Goal: Information Seeking & Learning: Check status

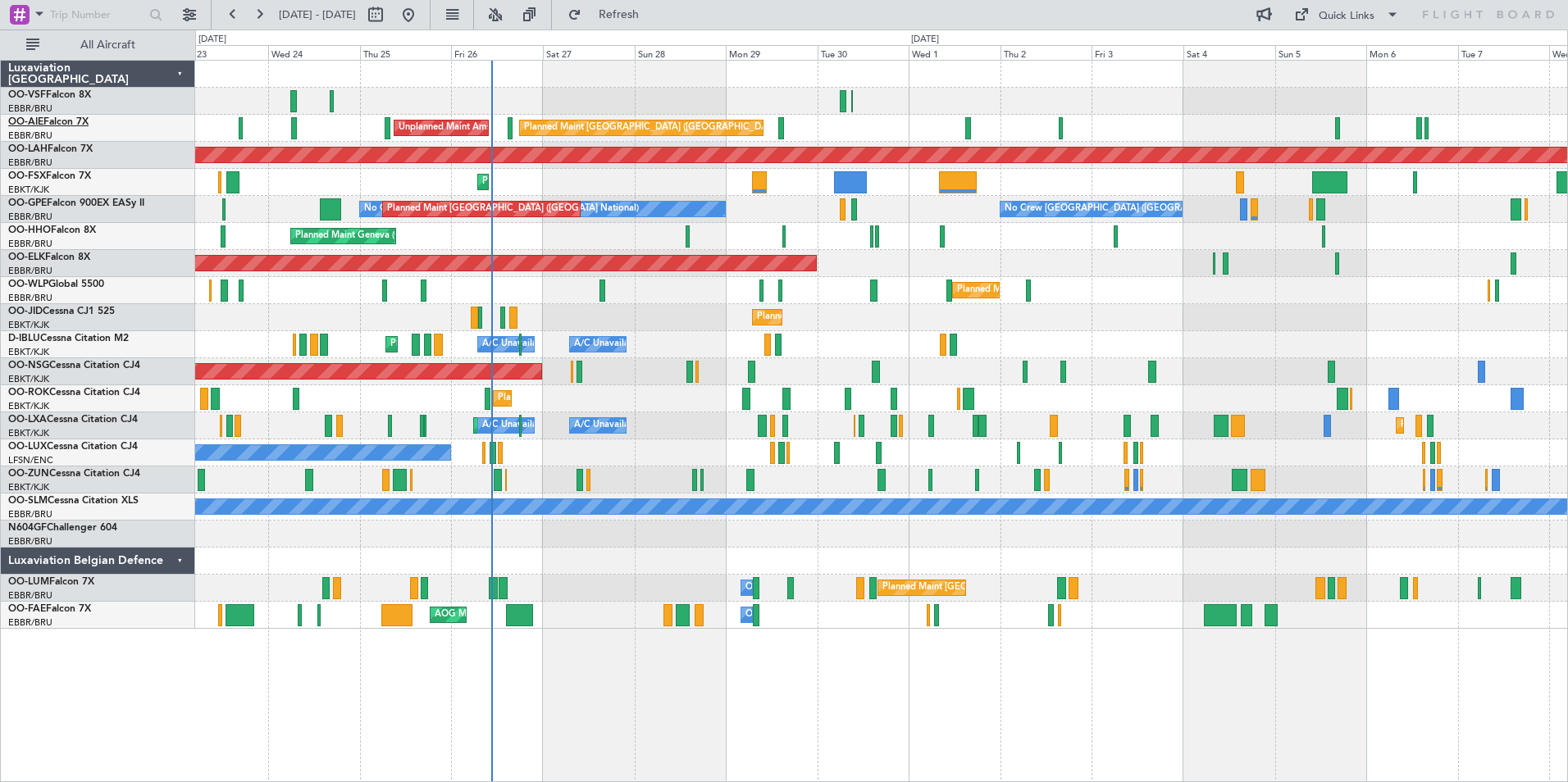
click at [31, 120] on span "OO-AIE" at bounding box center [25, 121] width 35 height 10
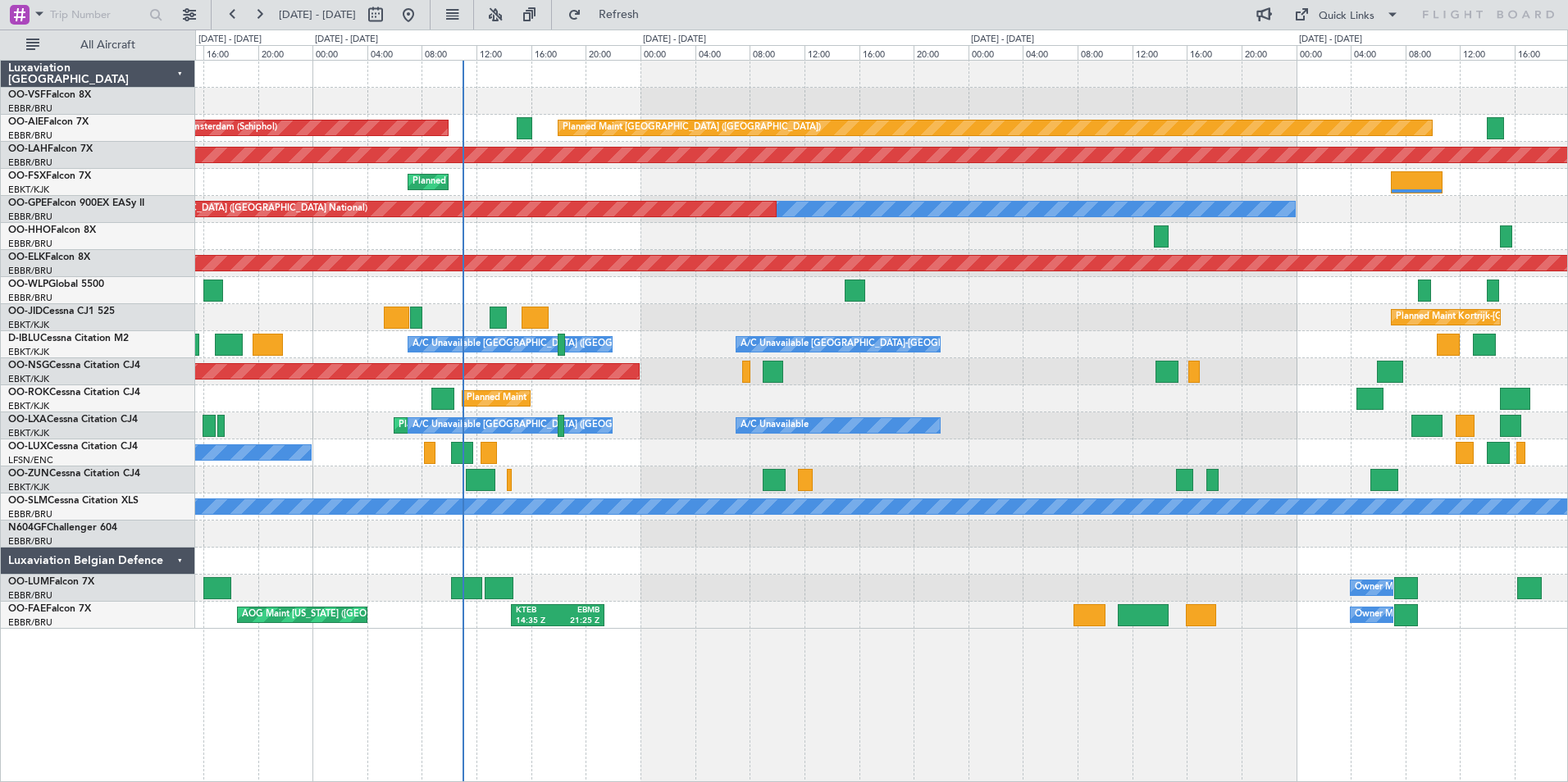
click at [562, 580] on div "Owner Melsbroek Air Base Planned Maint [GEOGRAPHIC_DATA] ([GEOGRAPHIC_DATA])" at bounding box center [881, 588] width 1372 height 27
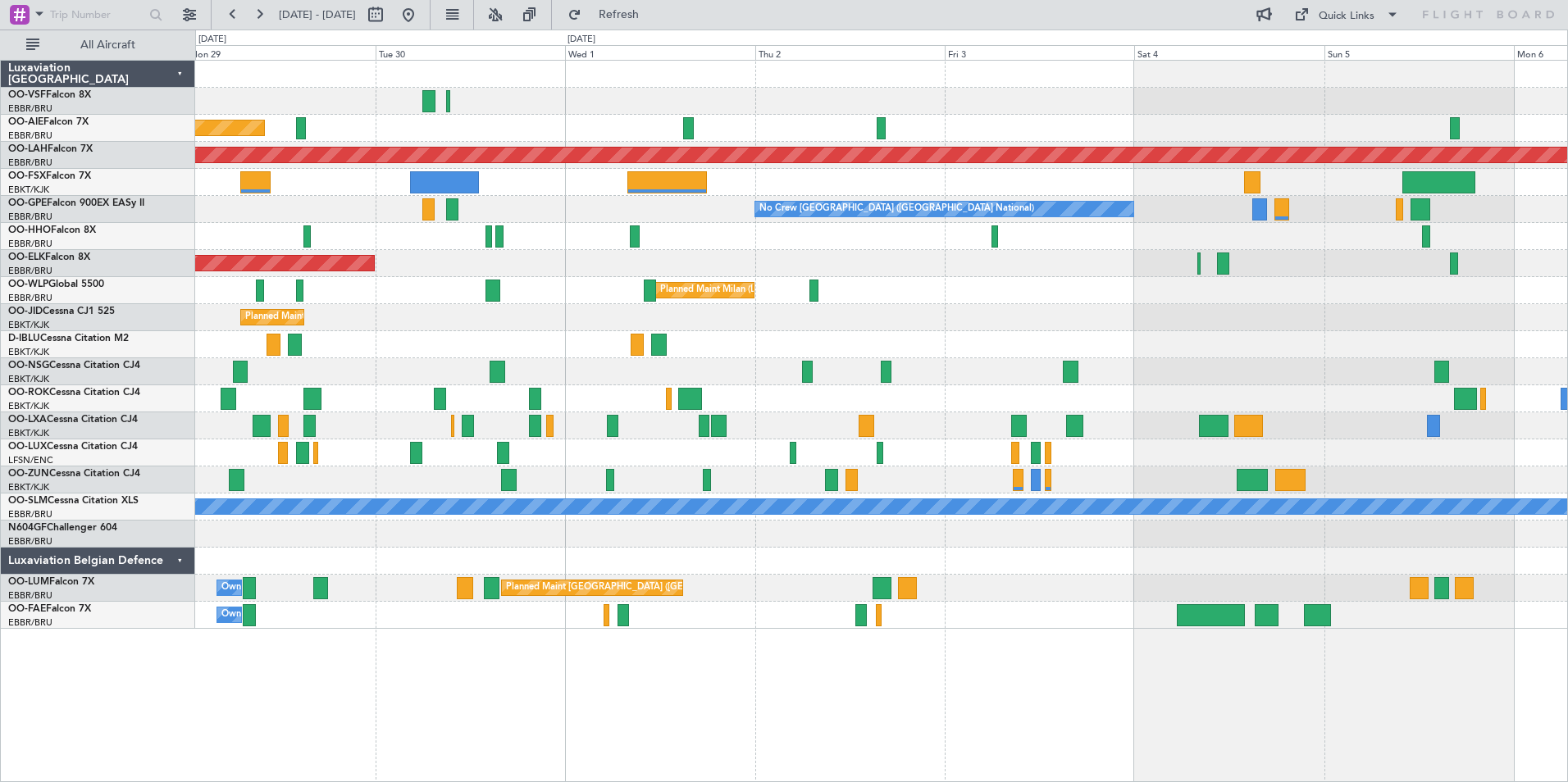
click at [609, 183] on div "Planned Maint [GEOGRAPHIC_DATA] ([GEOGRAPHIC_DATA]) Planned [GEOGRAPHIC_DATA][P…" at bounding box center [881, 344] width 1372 height 568
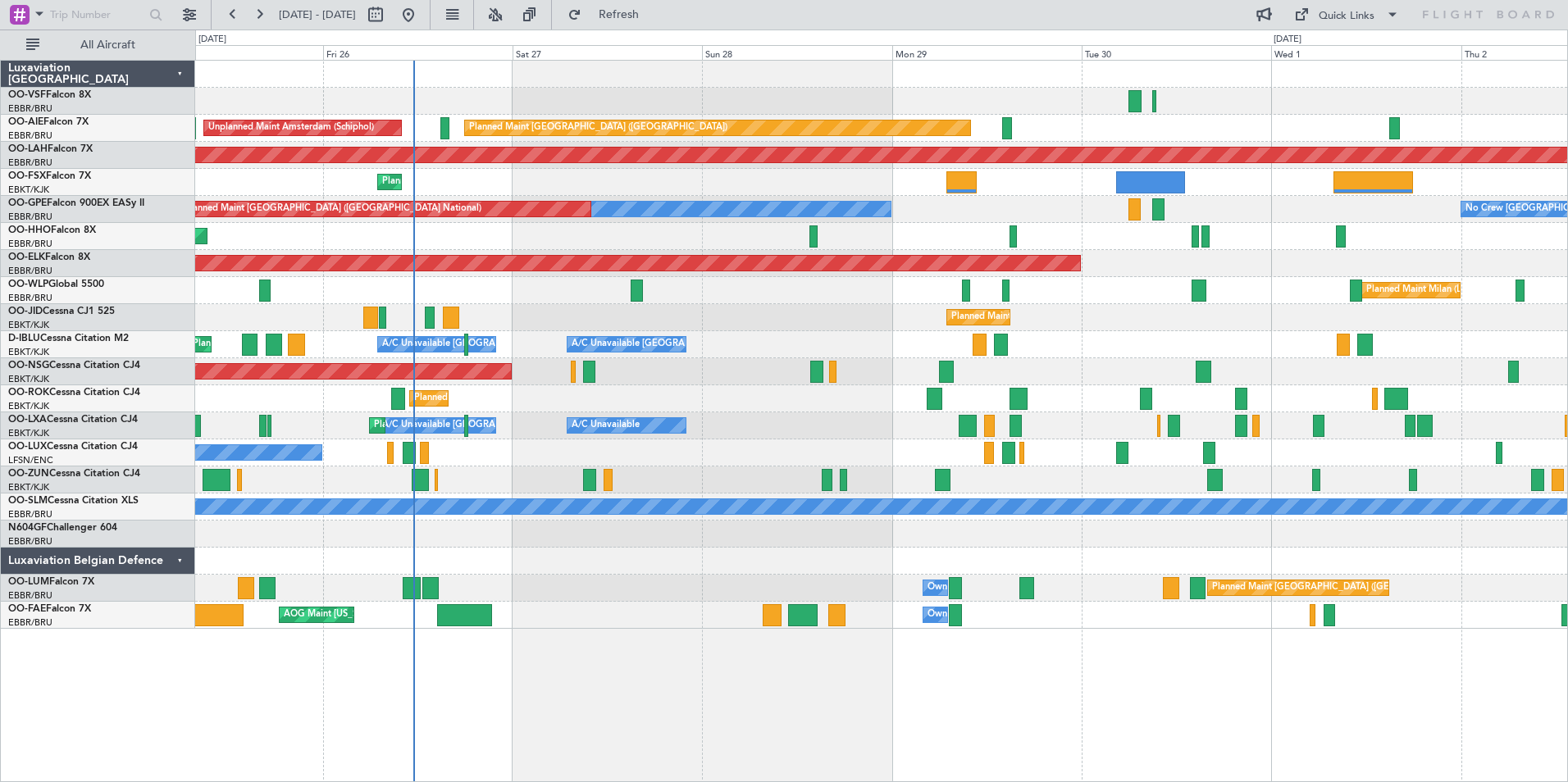
click at [1037, 181] on div "Planned Maint Kortrijk-[GEOGRAPHIC_DATA]" at bounding box center [881, 182] width 1372 height 27
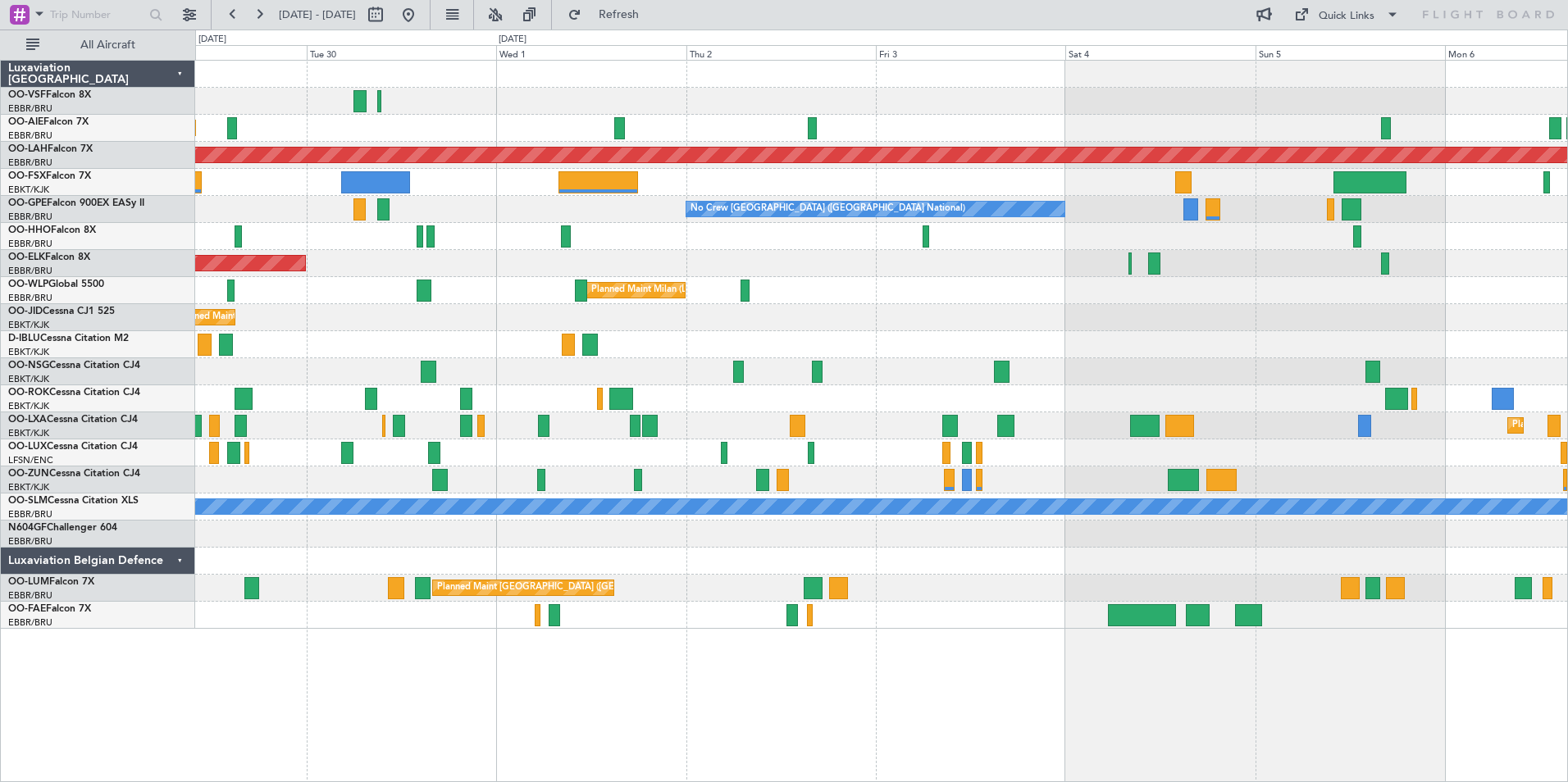
click at [269, 223] on div "Planned Maint [GEOGRAPHIC_DATA] ([GEOGRAPHIC_DATA]) Planned [GEOGRAPHIC_DATA][P…" at bounding box center [881, 344] width 1372 height 568
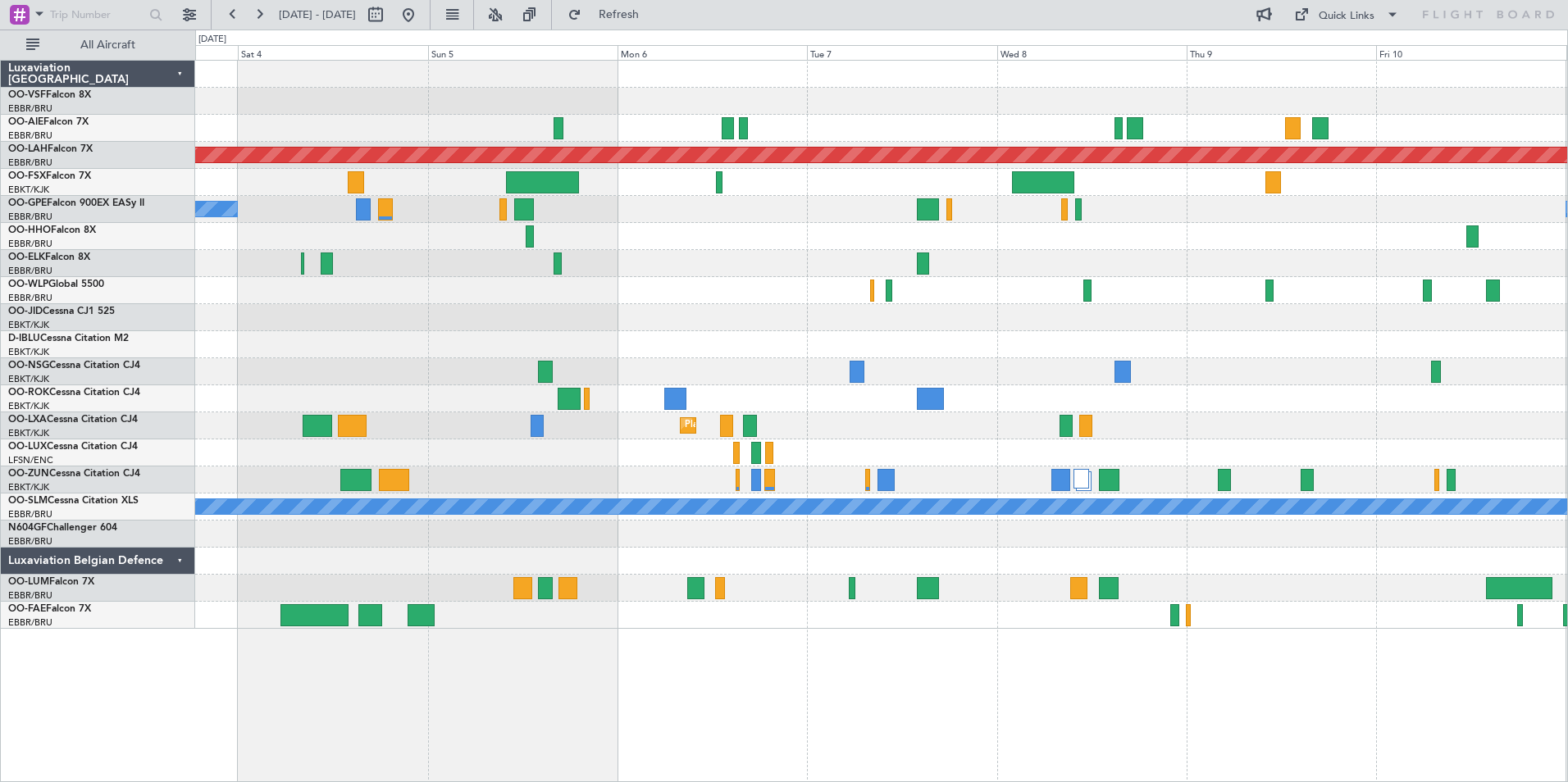
click at [674, 205] on div "Planned Maint [PERSON_NAME]-[GEOGRAPHIC_DATA][PERSON_NAME] ([GEOGRAPHIC_DATA][P…" at bounding box center [881, 344] width 1372 height 568
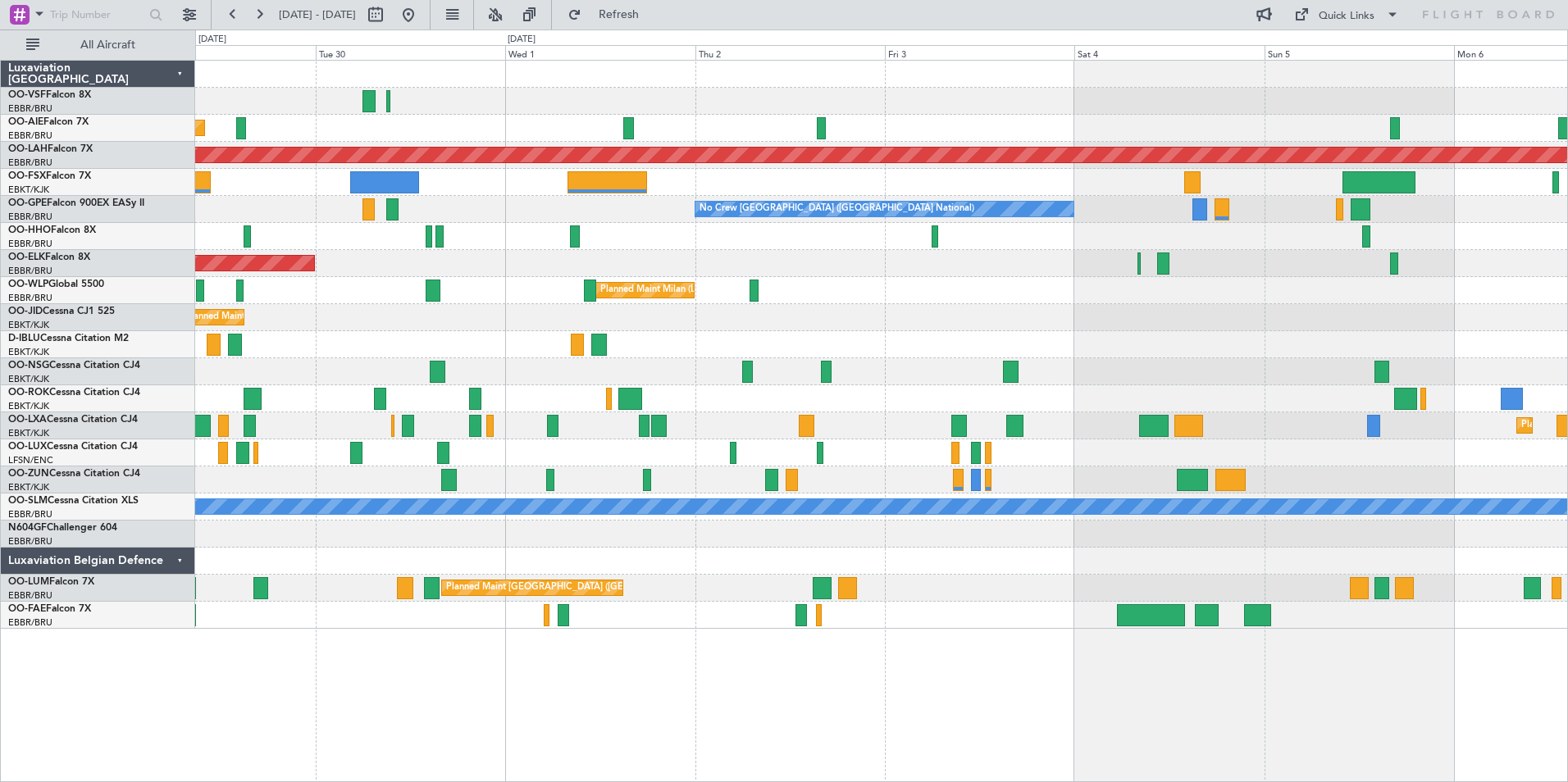
click at [1293, 182] on div at bounding box center [881, 182] width 1372 height 27
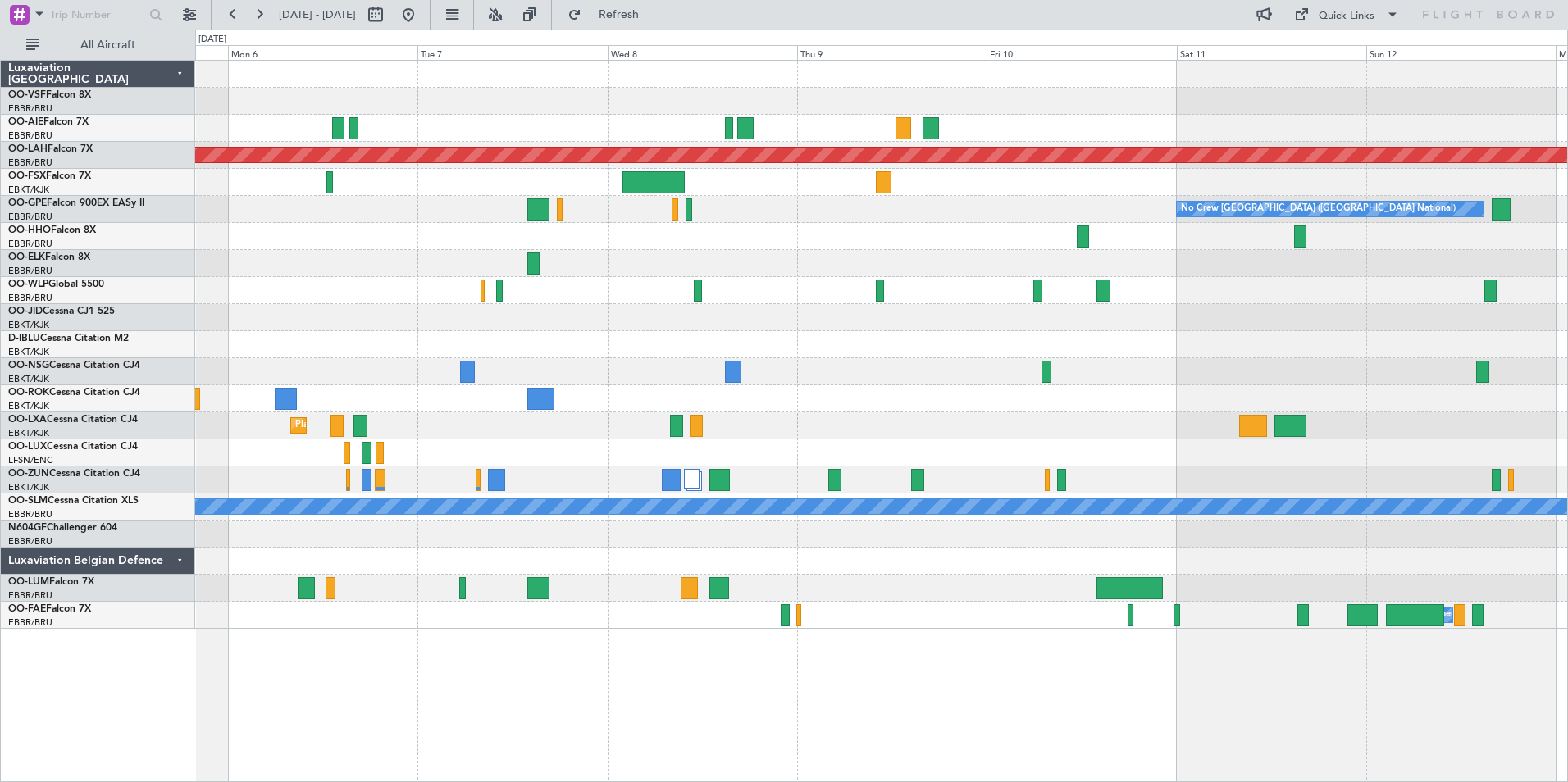
click at [254, 193] on div at bounding box center [881, 182] width 1372 height 27
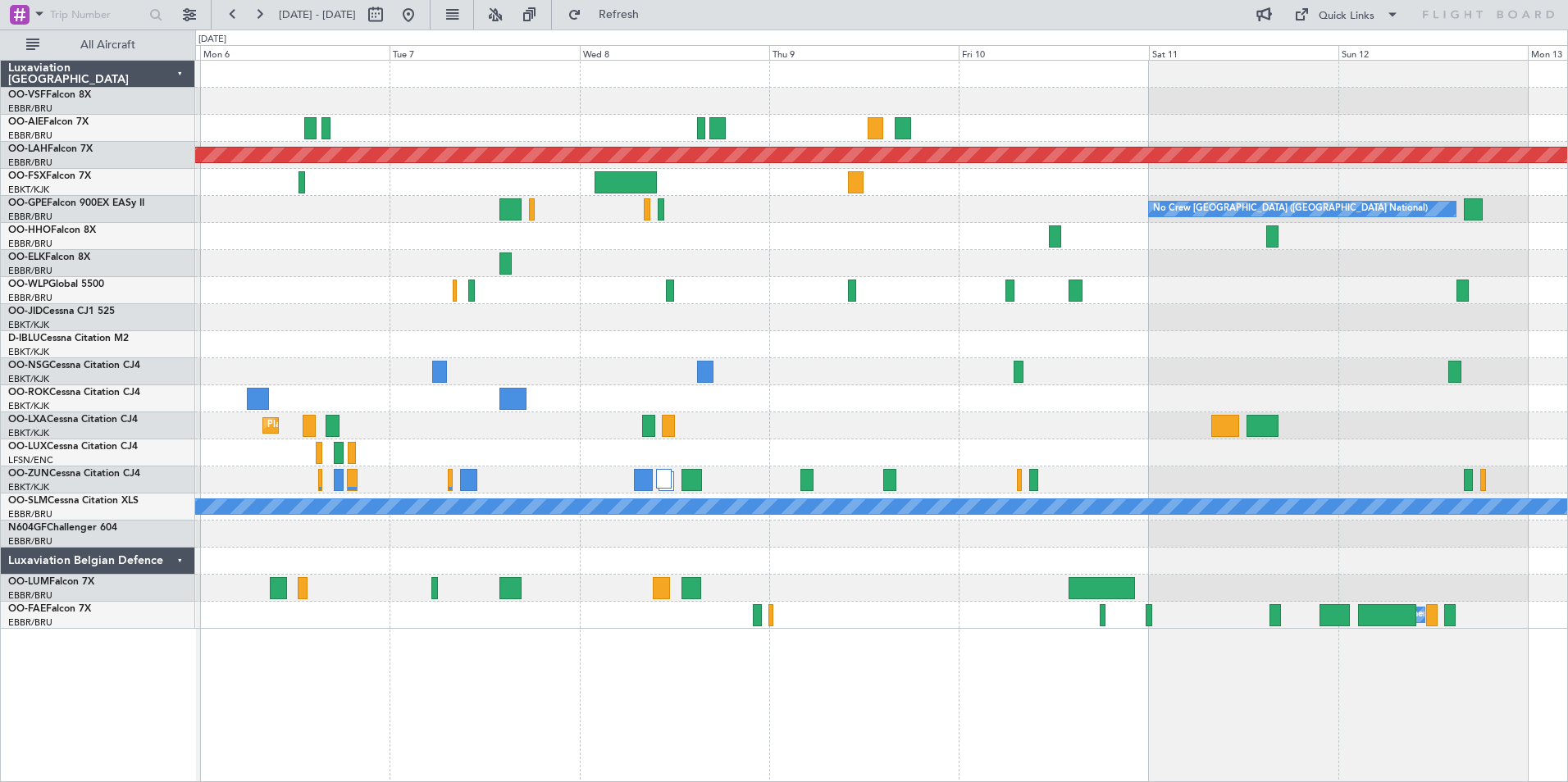
click at [1010, 178] on div at bounding box center [881, 182] width 1372 height 27
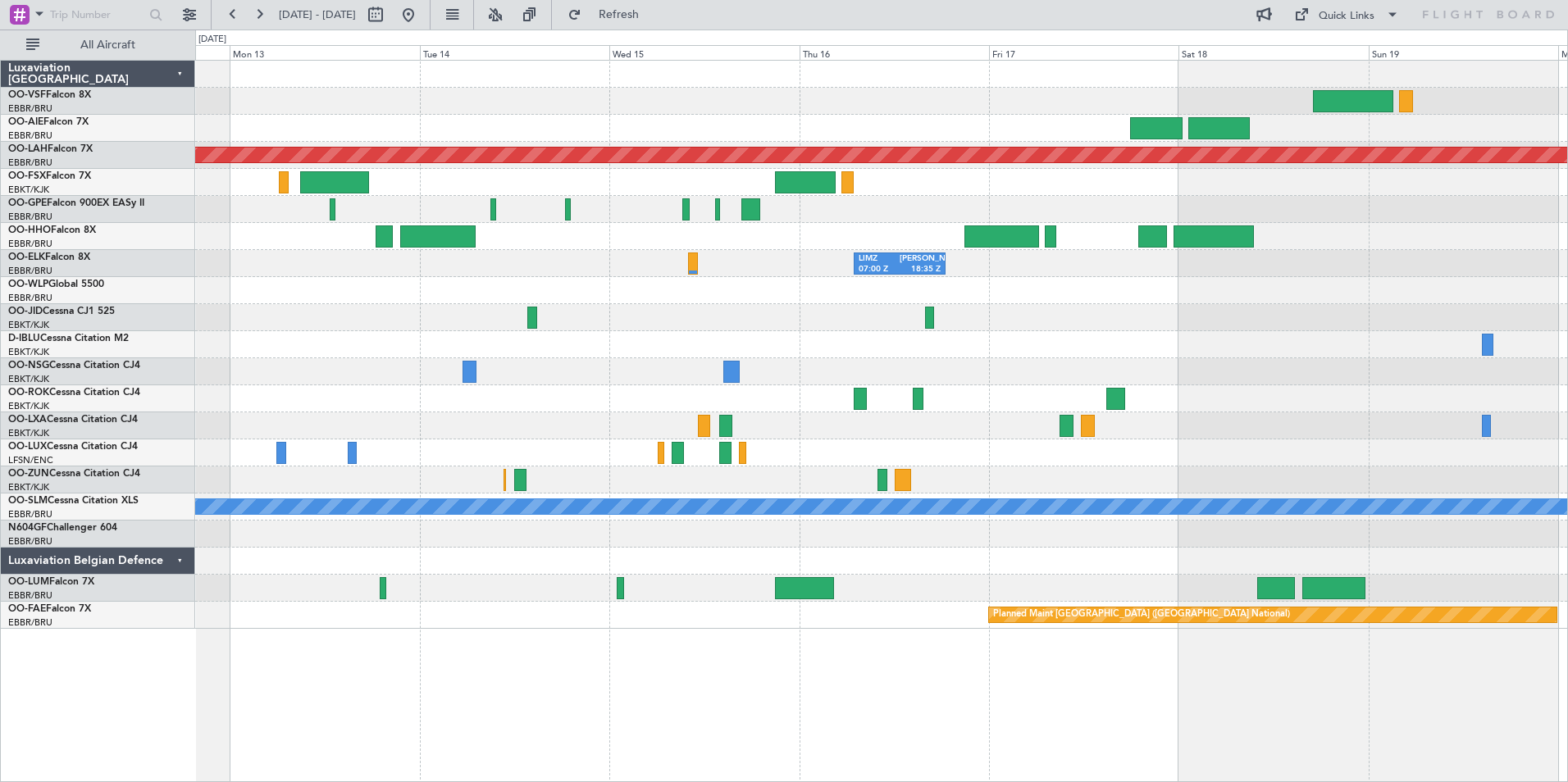
click at [423, 178] on div at bounding box center [881, 182] width 1372 height 27
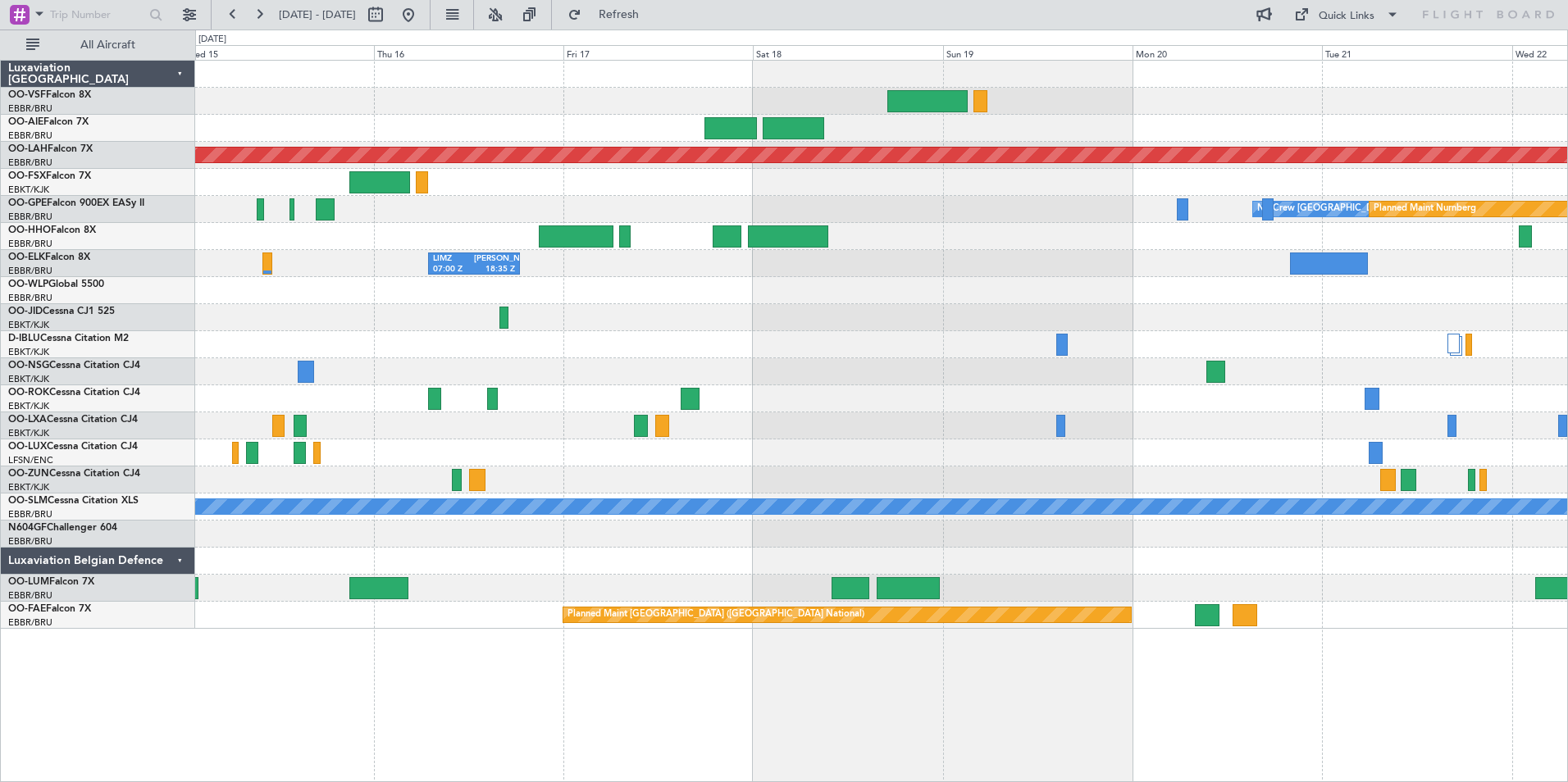
click at [600, 175] on div at bounding box center [881, 182] width 1372 height 27
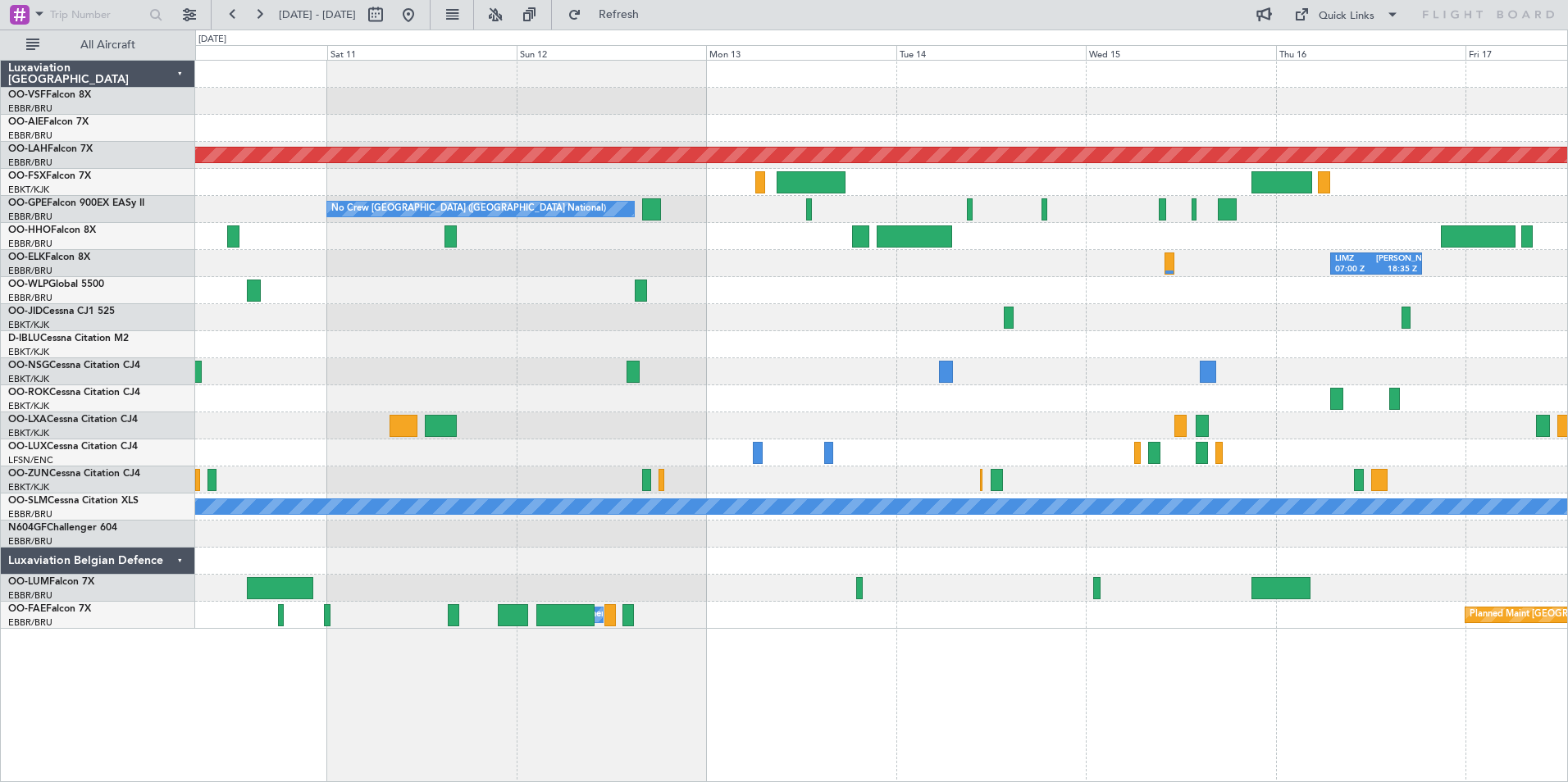
click at [1286, 297] on div at bounding box center [881, 290] width 1372 height 27
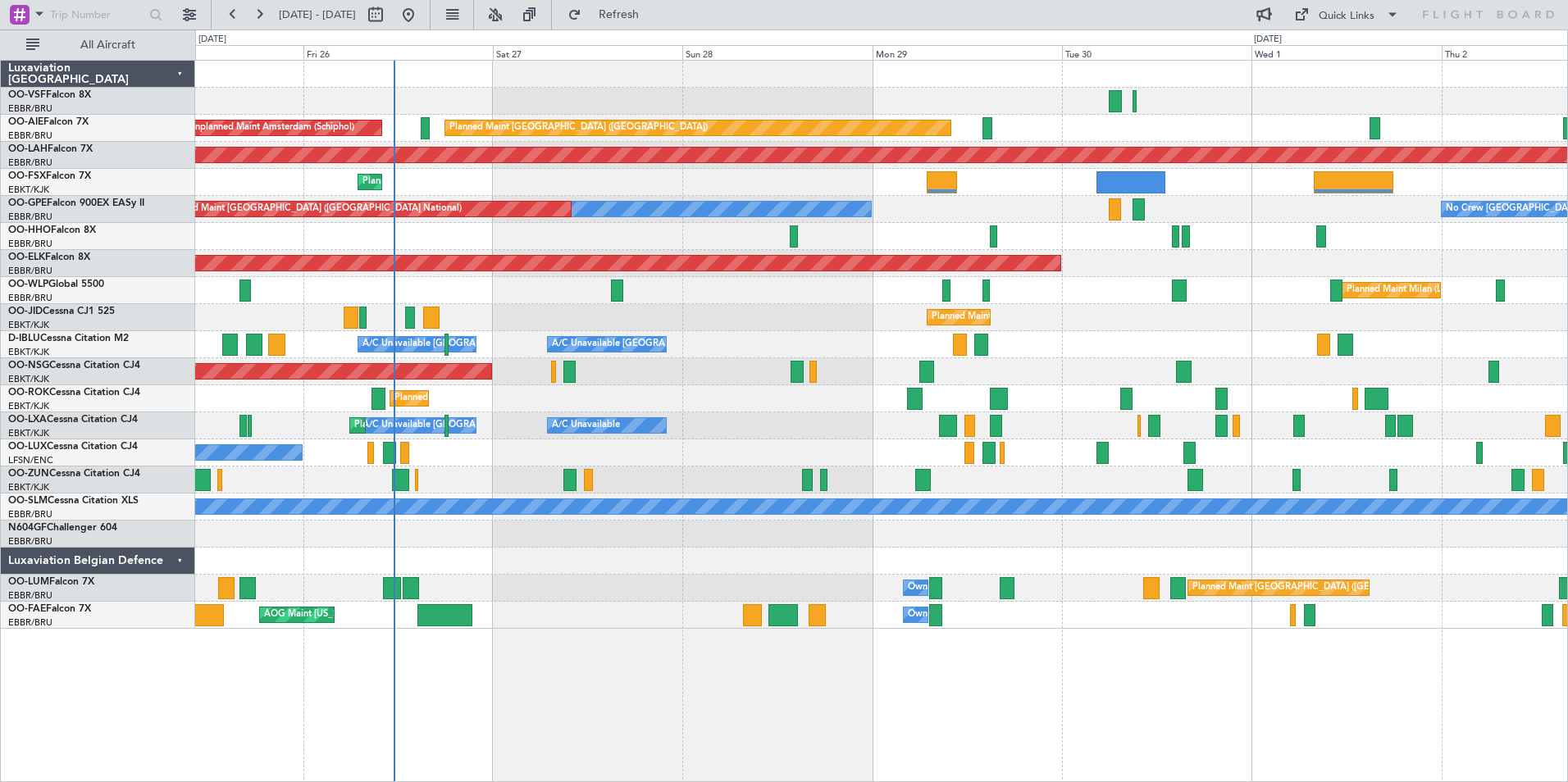
click at [1148, 283] on div "Planned Maint Milan (Linate)" at bounding box center [881, 290] width 1372 height 27
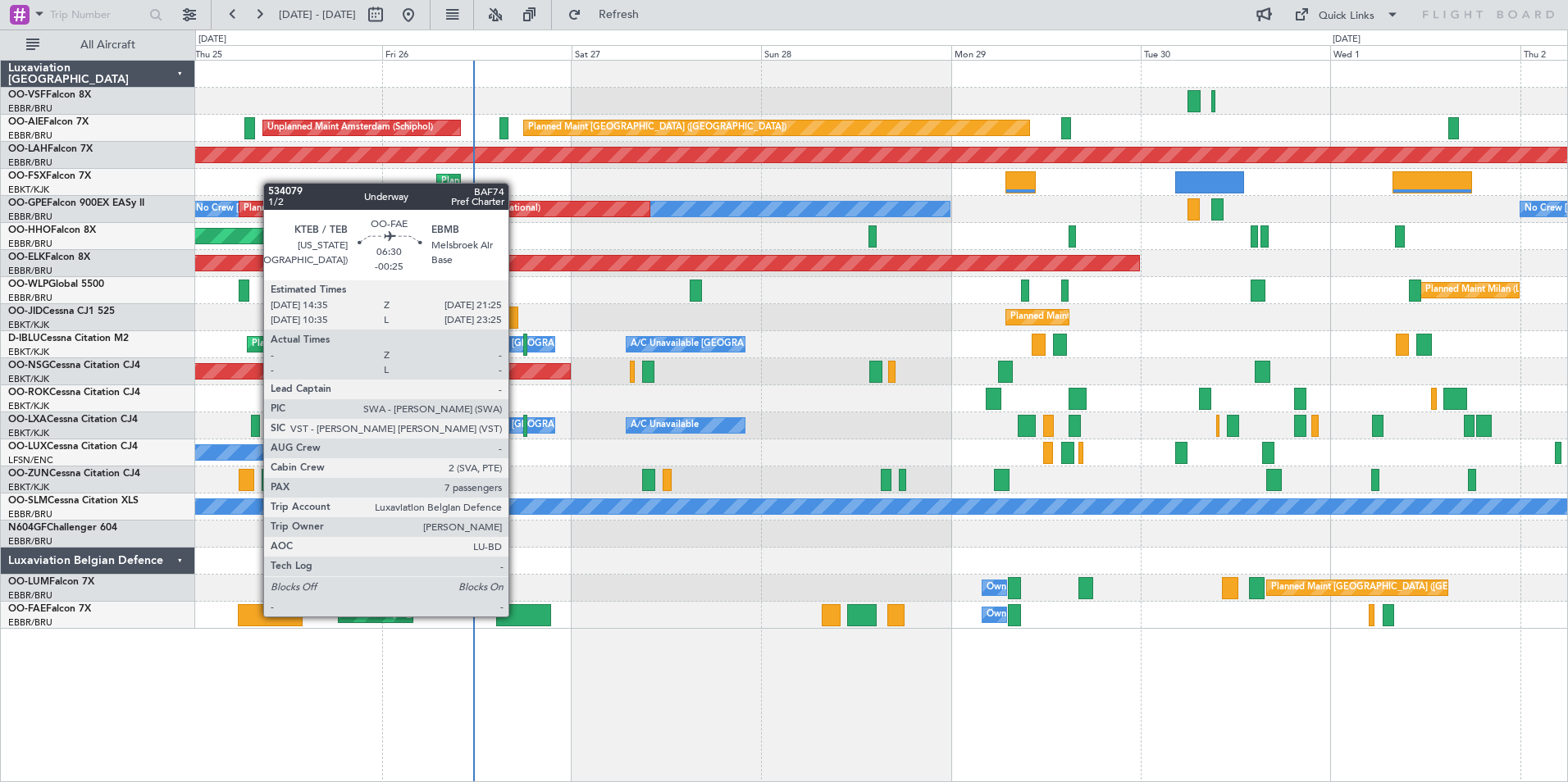
click at [516, 615] on div at bounding box center [524, 615] width 54 height 22
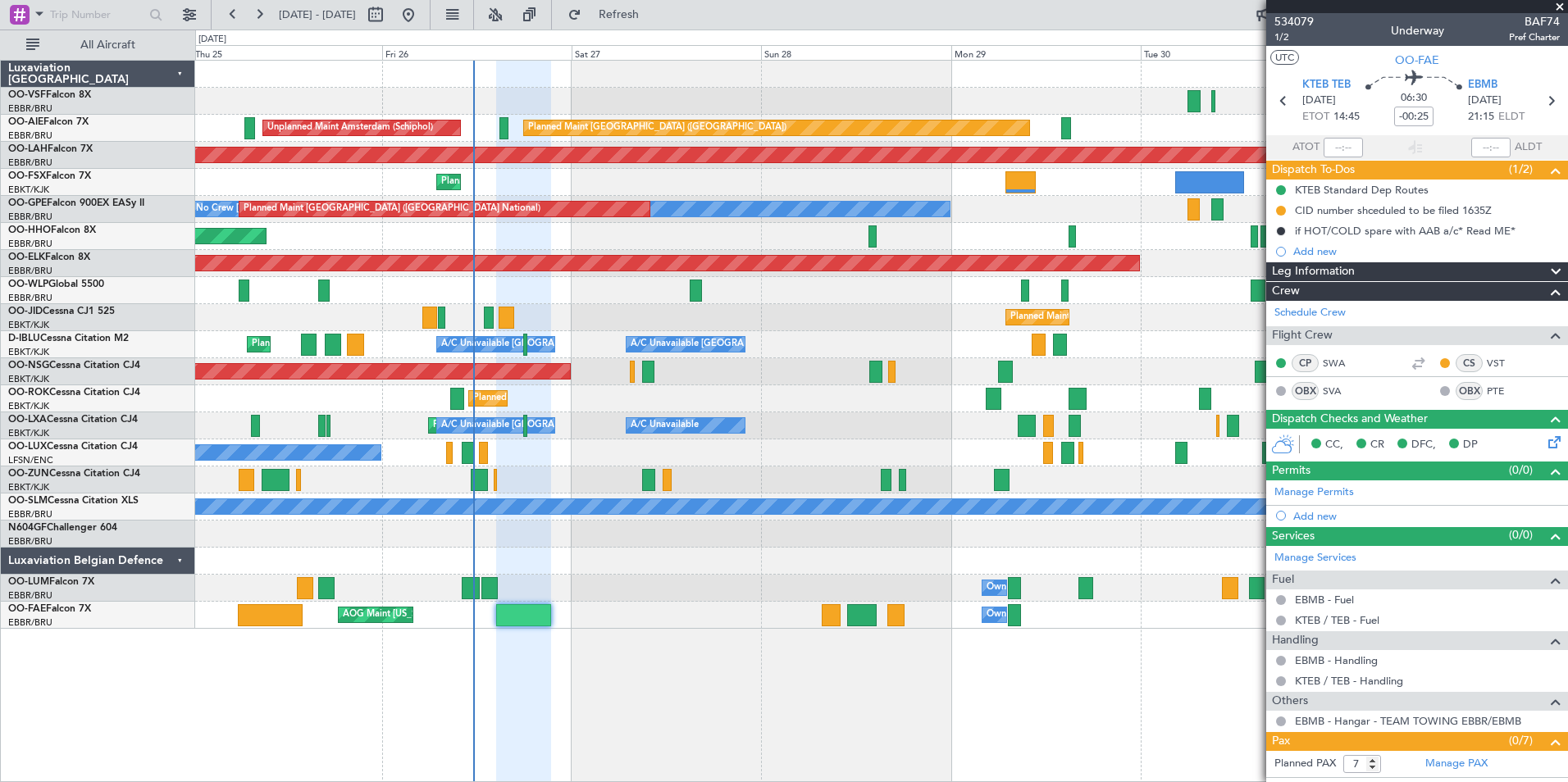
click at [1560, 6] on span at bounding box center [1560, 7] width 17 height 15
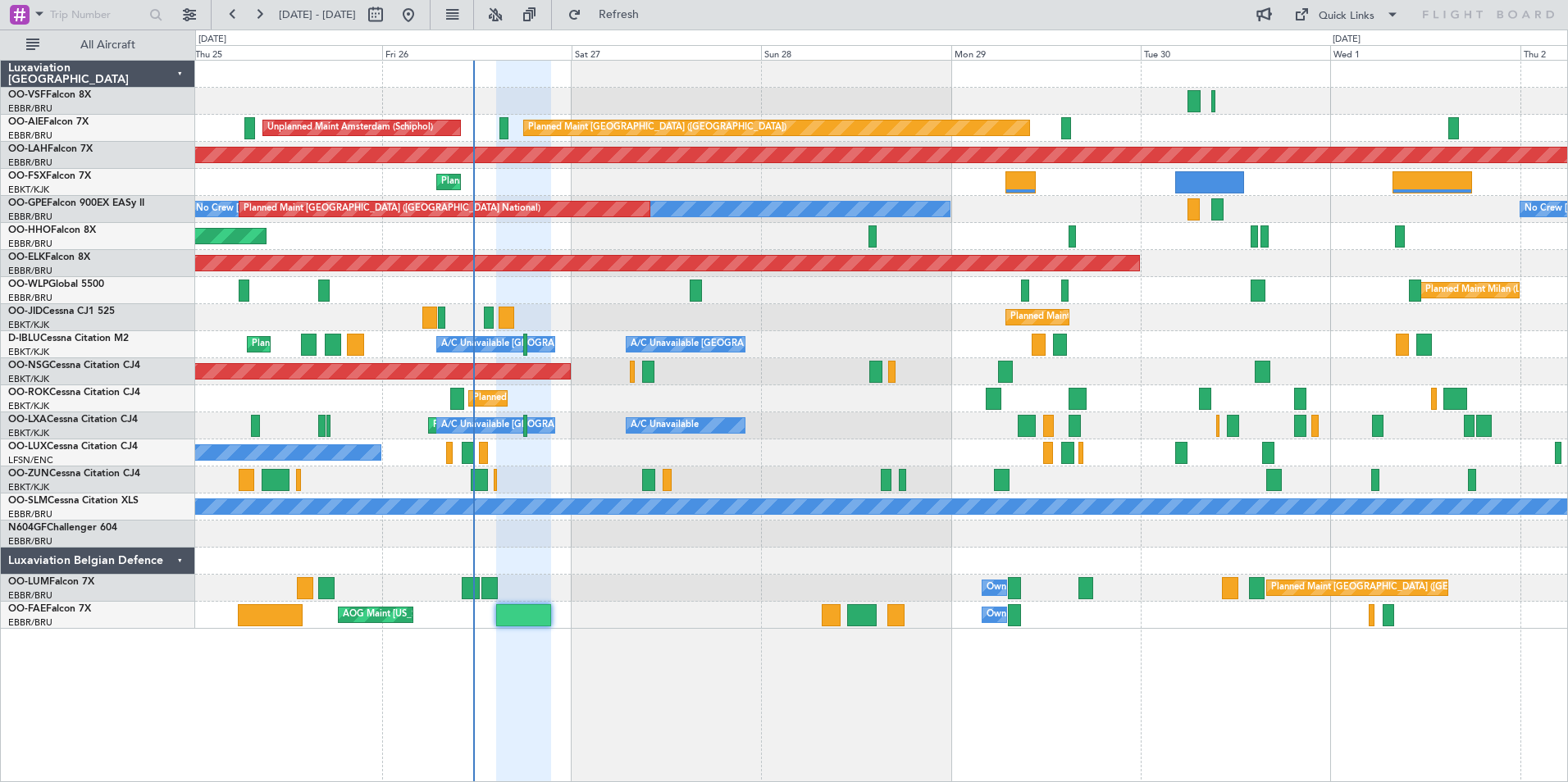
type input "0"
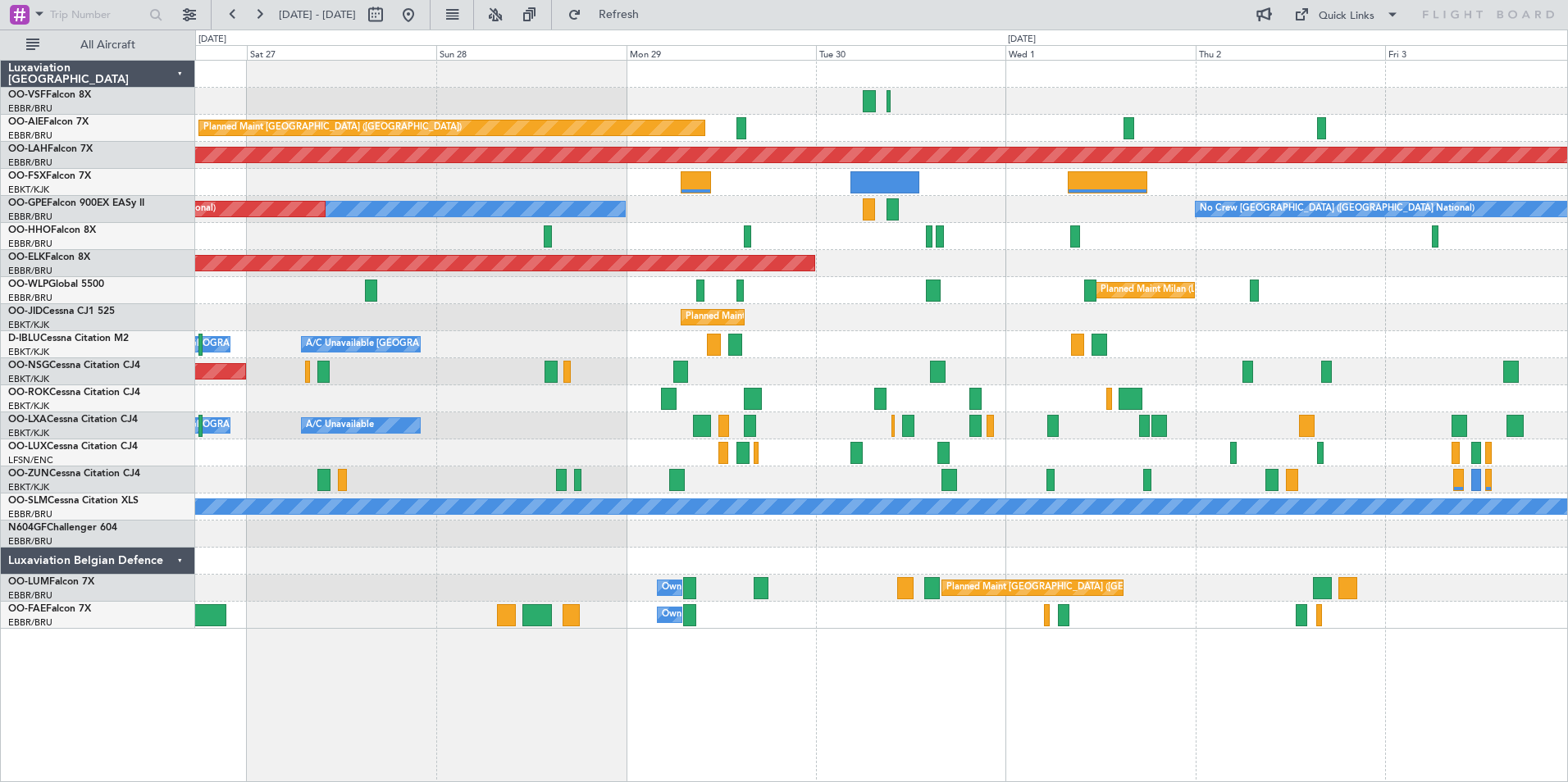
click at [736, 212] on div "No Crew [GEOGRAPHIC_DATA] ([GEOGRAPHIC_DATA] National) No Crew [GEOGRAPHIC_DATA…" at bounding box center [881, 209] width 1372 height 27
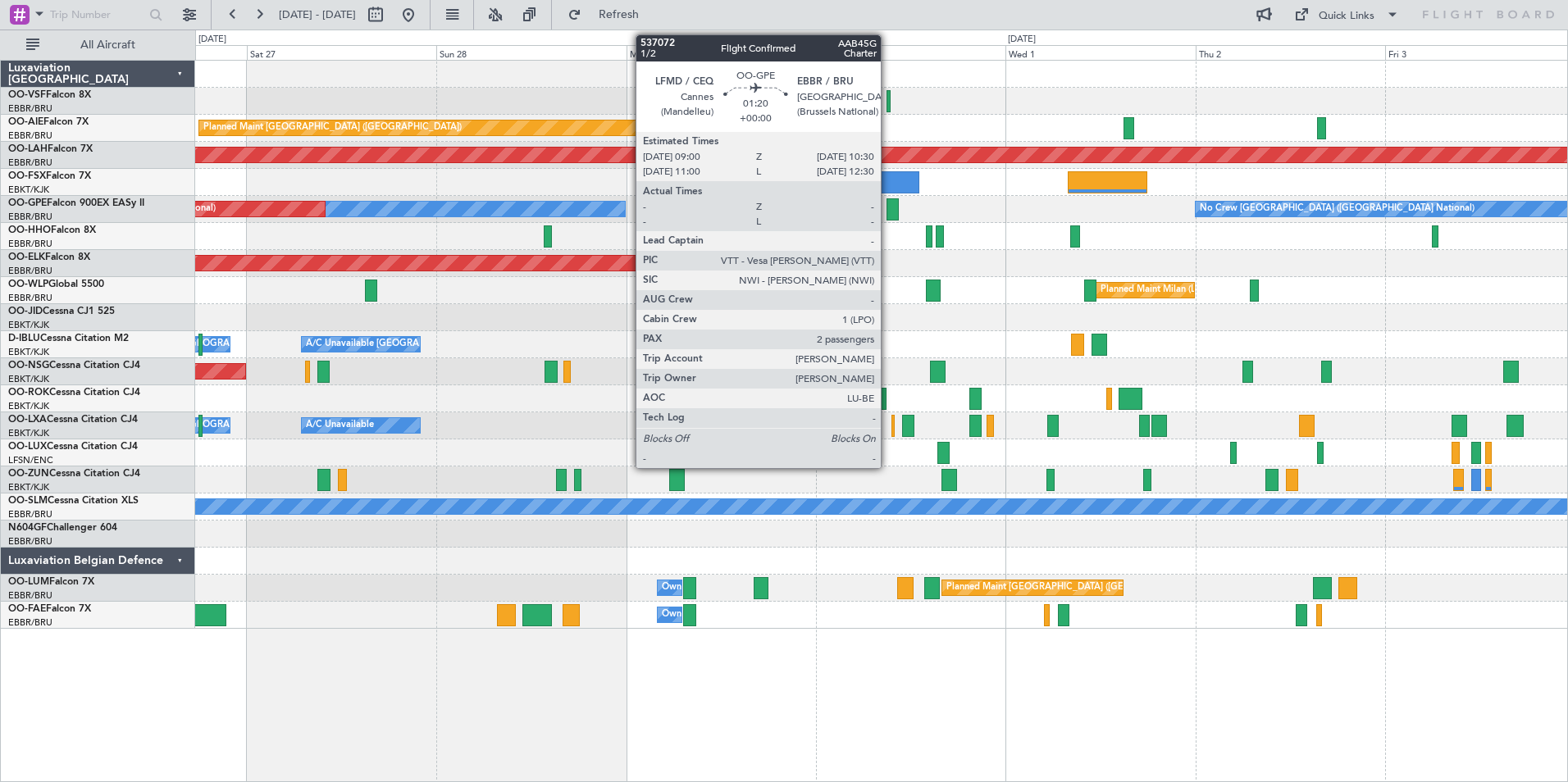
click at [888, 205] on div at bounding box center [893, 209] width 12 height 22
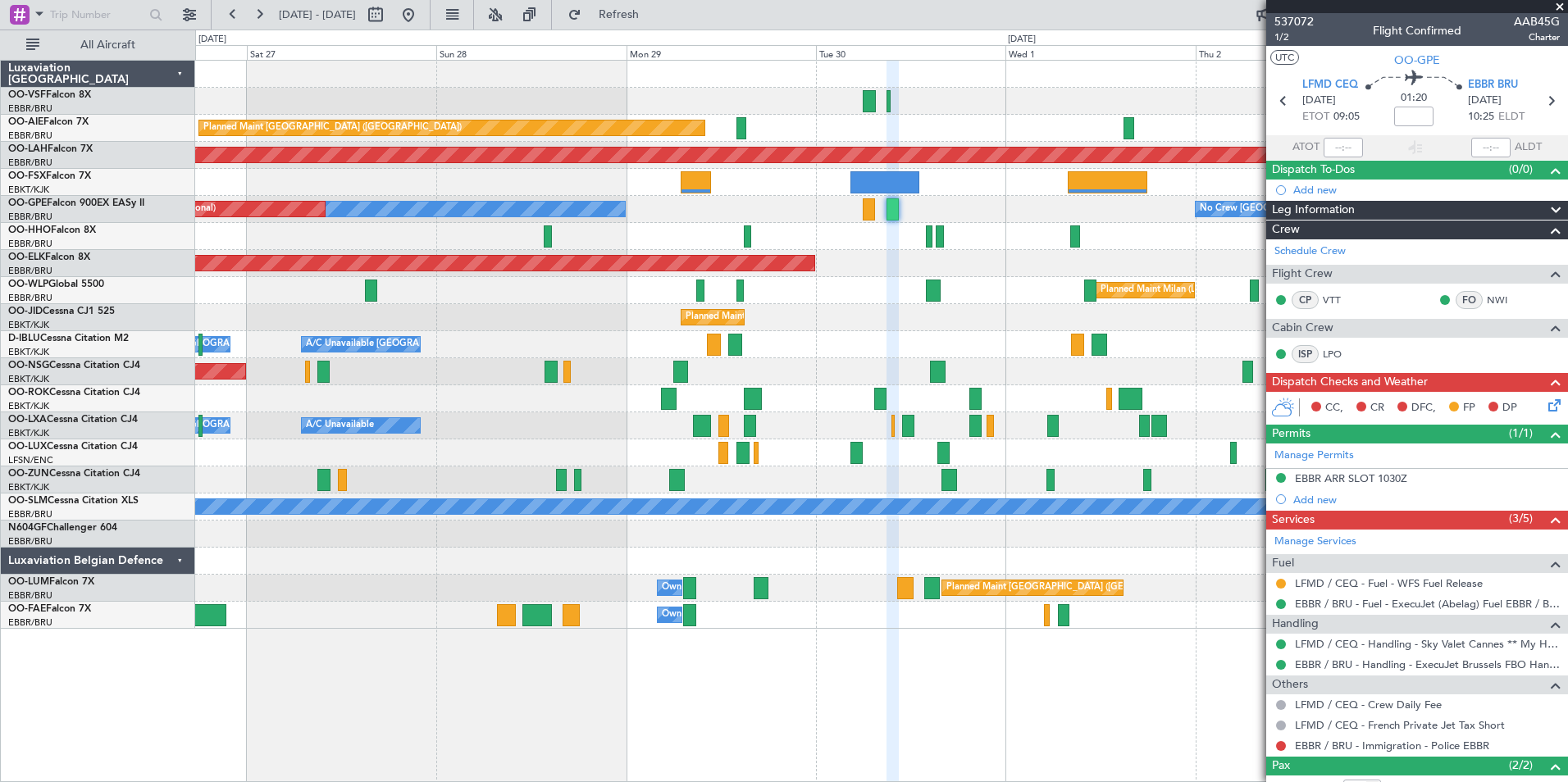
click at [1558, 7] on span at bounding box center [1560, 7] width 17 height 15
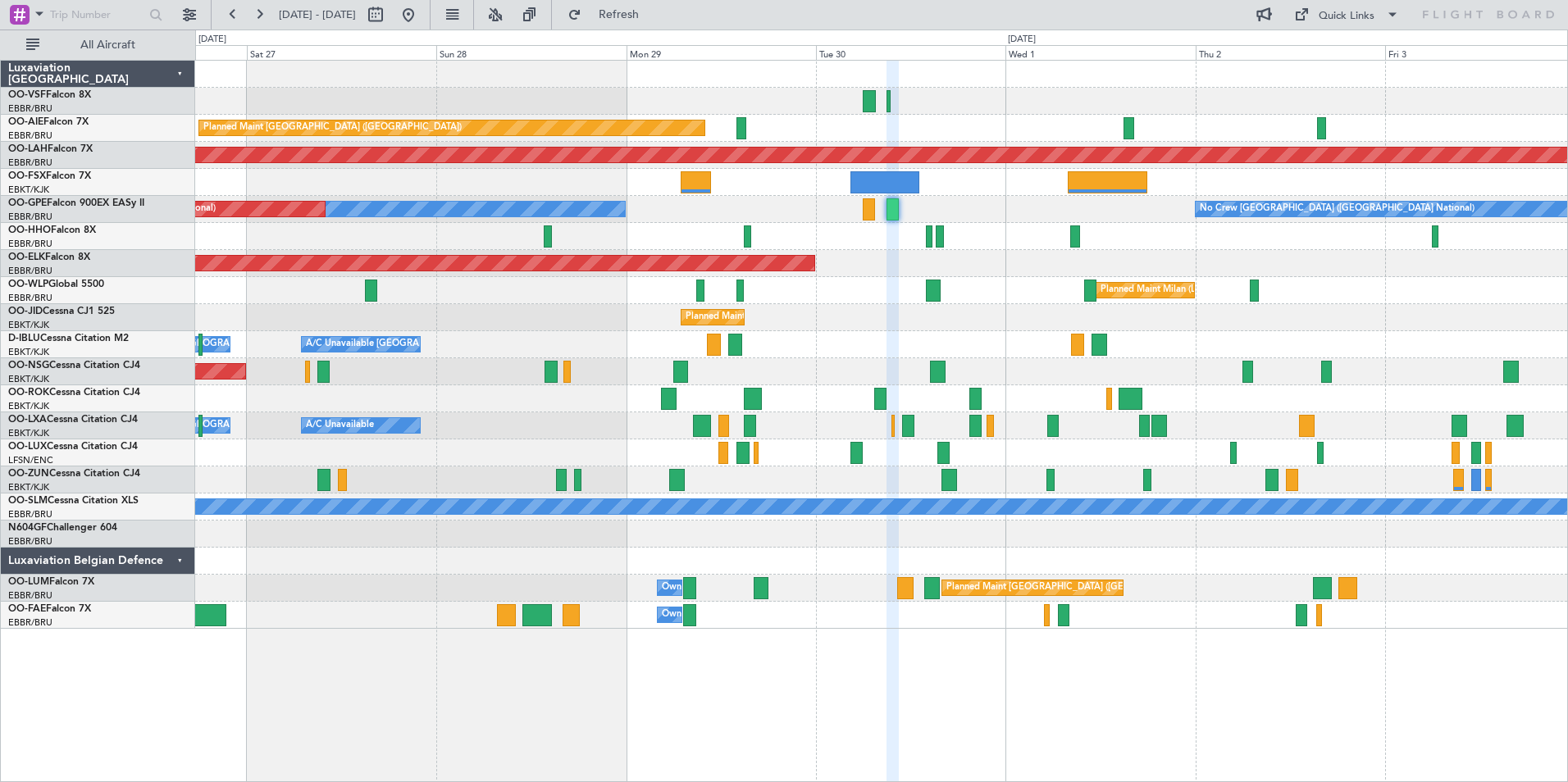
type input "0"
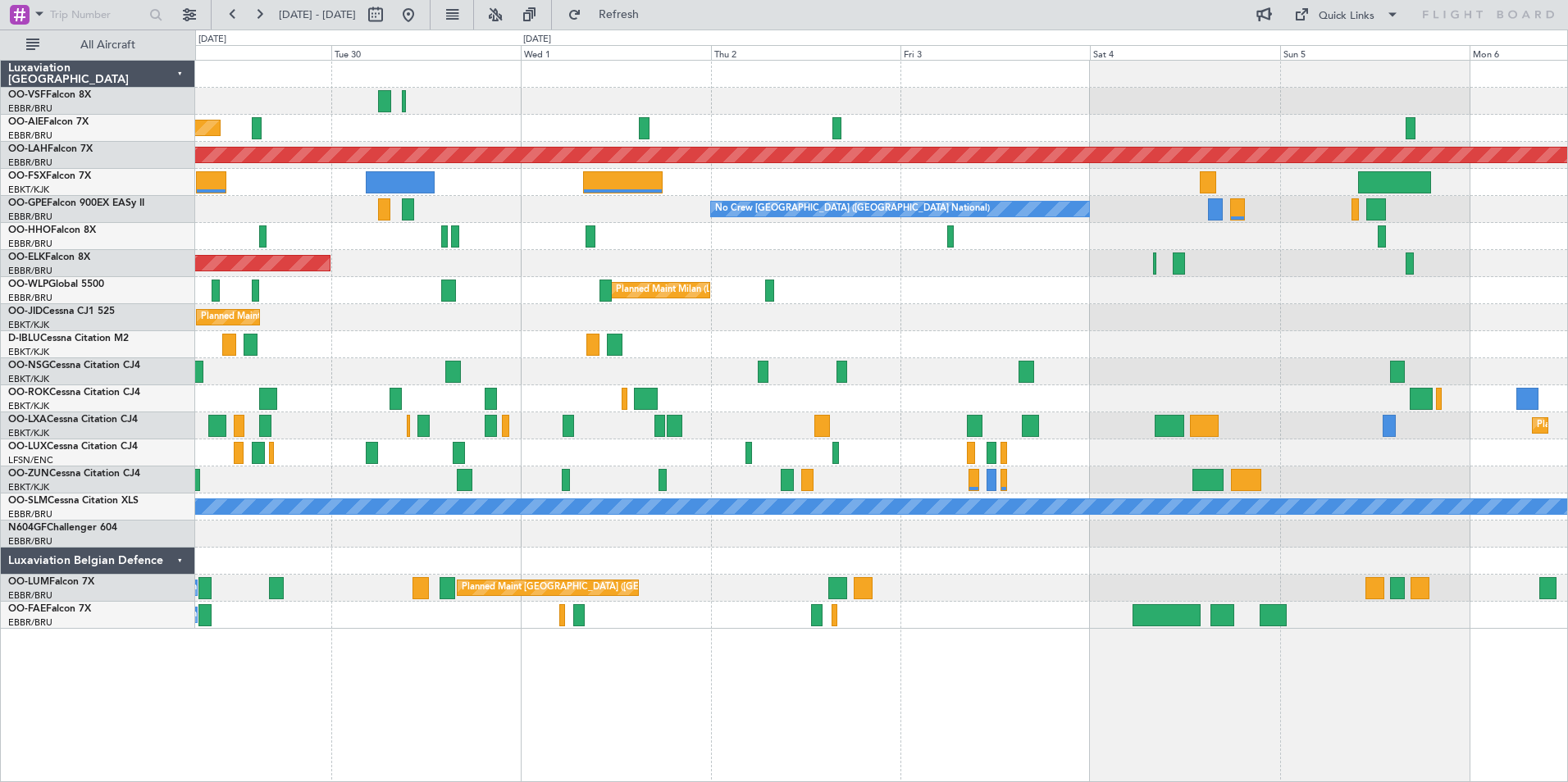
click at [708, 219] on div "No Crew [GEOGRAPHIC_DATA] ([GEOGRAPHIC_DATA] National) No Crew [GEOGRAPHIC_DATA…" at bounding box center [881, 209] width 1372 height 27
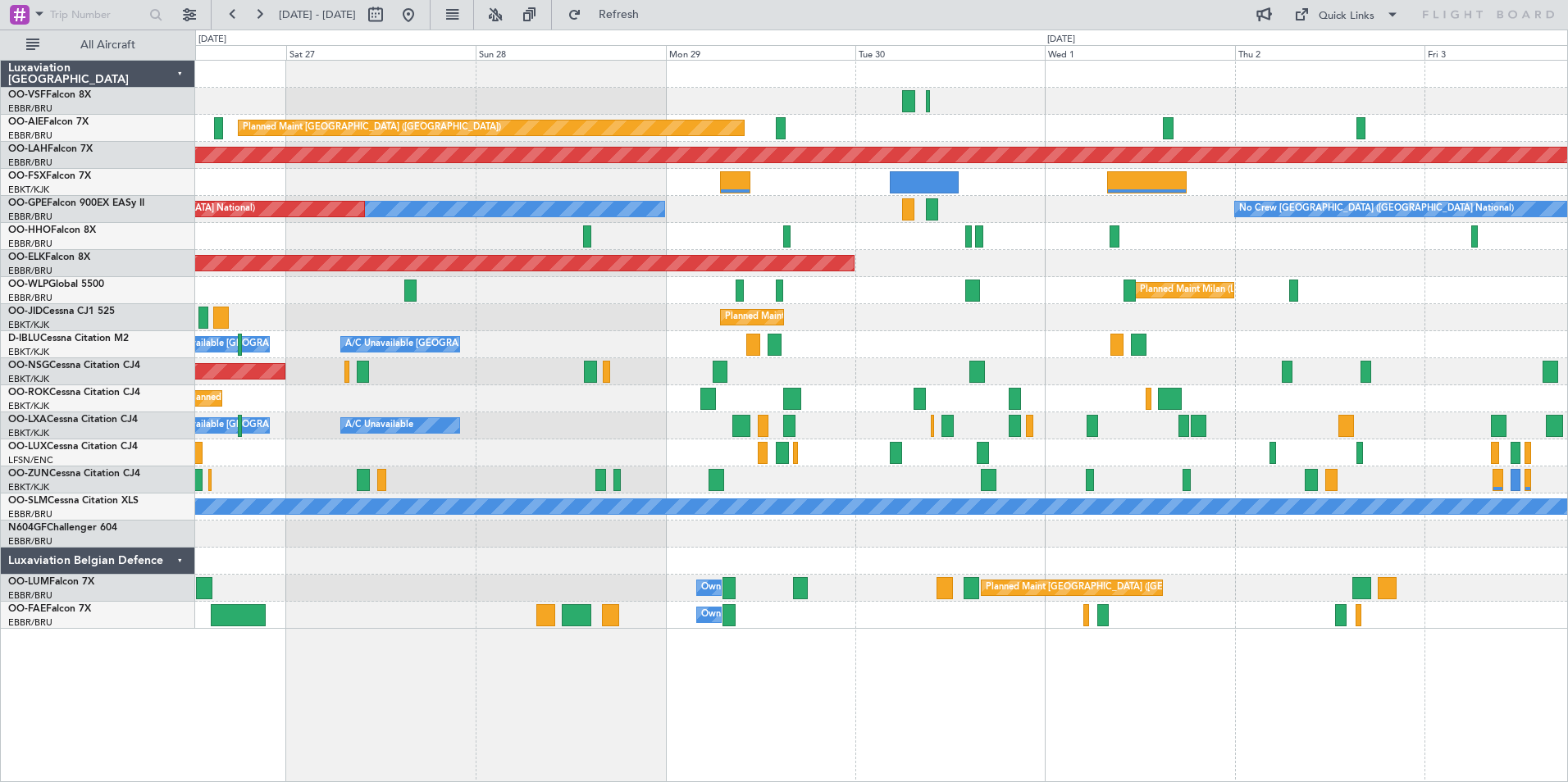
click at [1051, 193] on div "Planned Maint [GEOGRAPHIC_DATA] ([GEOGRAPHIC_DATA]) Unplanned Maint Amsterdam (…" at bounding box center [881, 344] width 1372 height 568
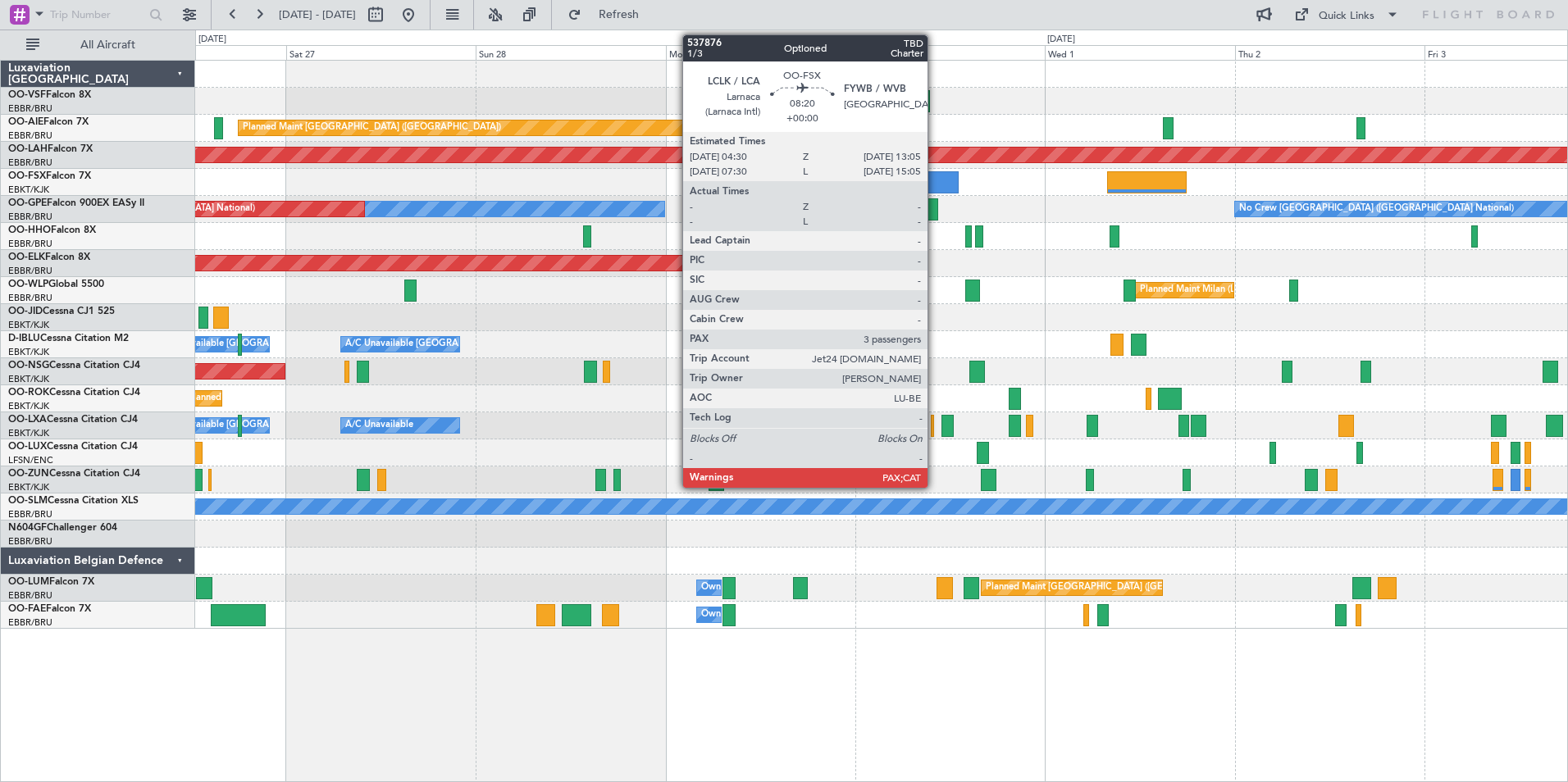
click at [935, 181] on div at bounding box center [924, 182] width 68 height 22
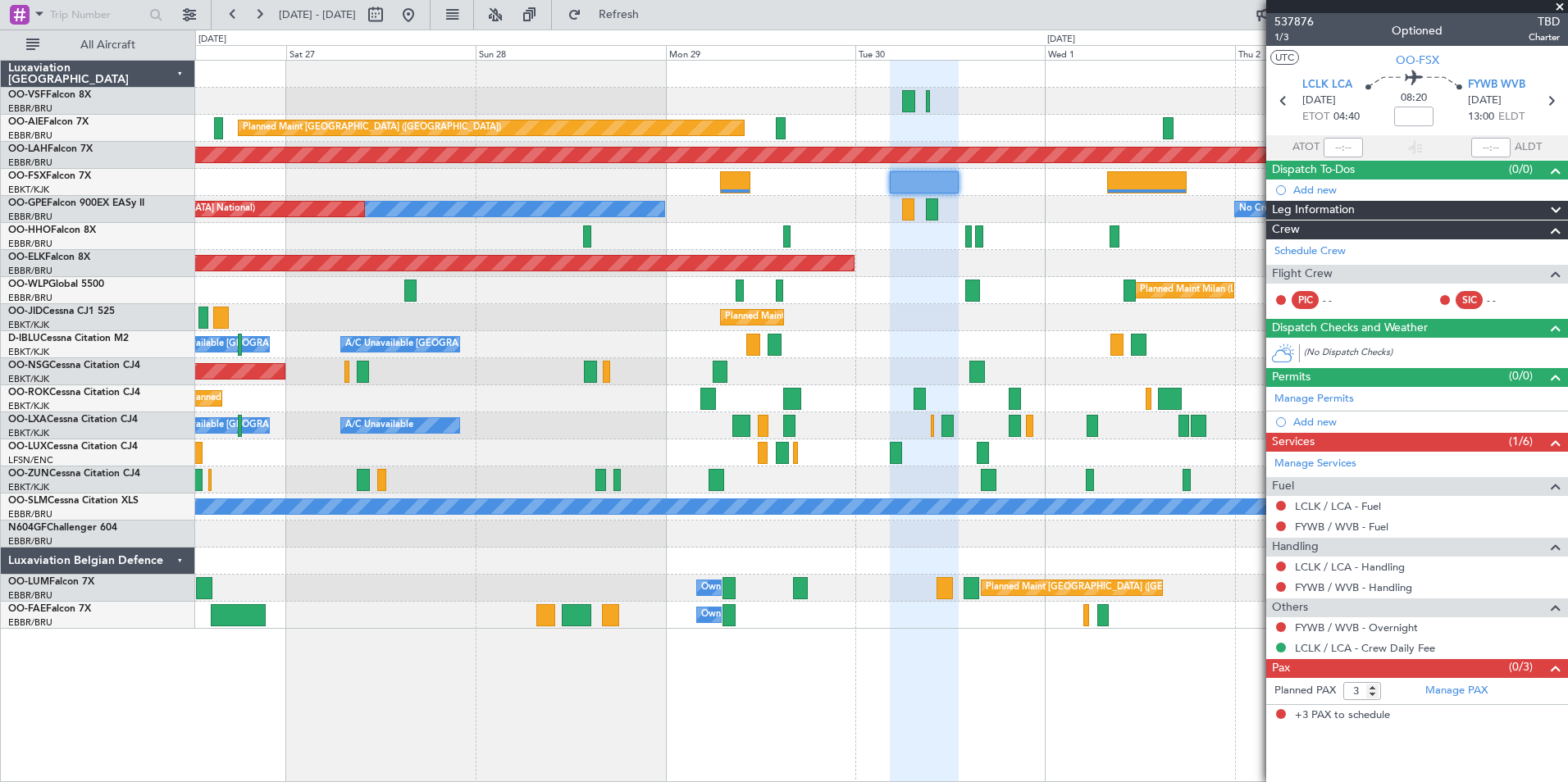
click at [1563, 7] on span at bounding box center [1560, 7] width 17 height 15
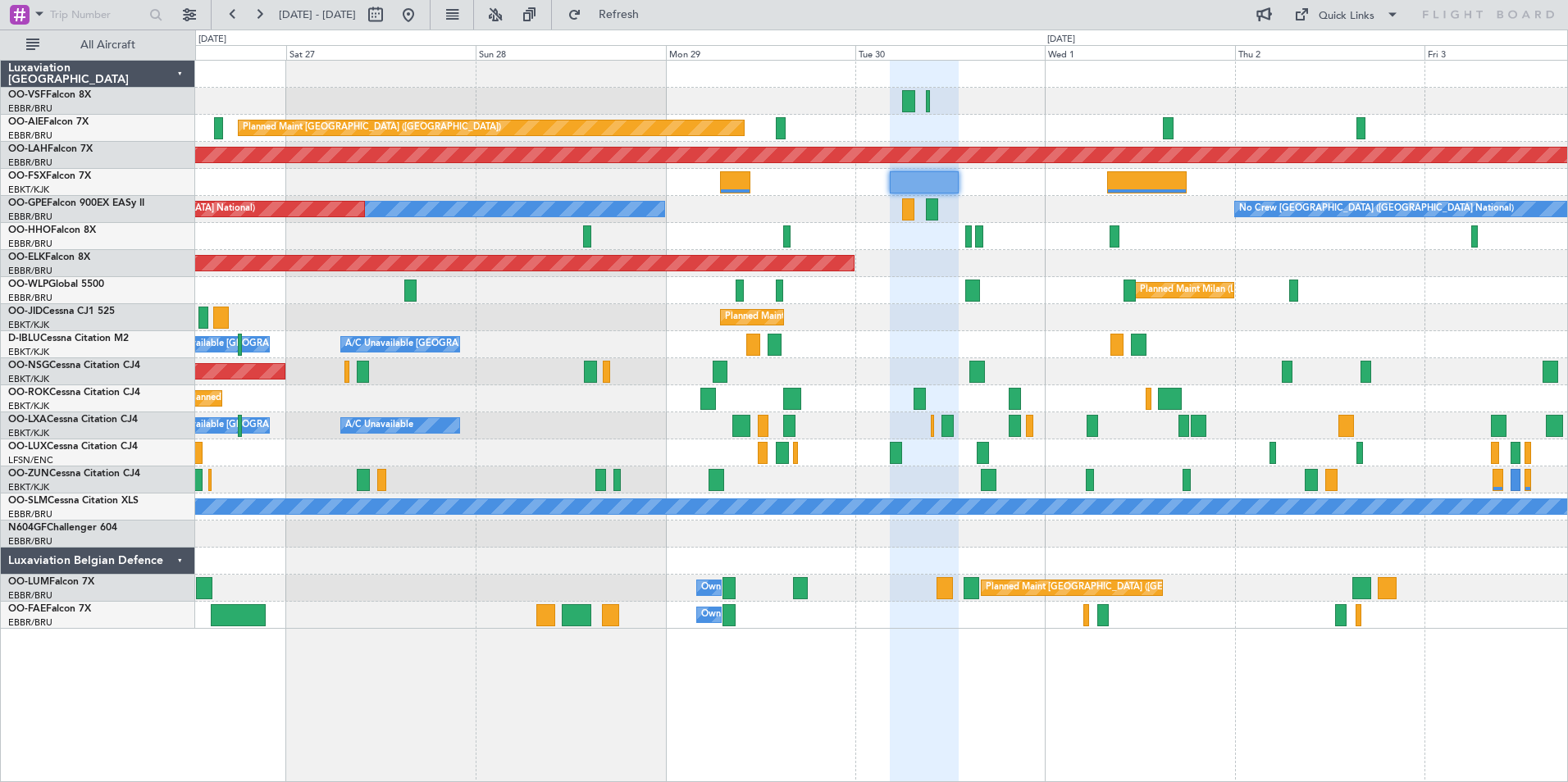
type input "0"
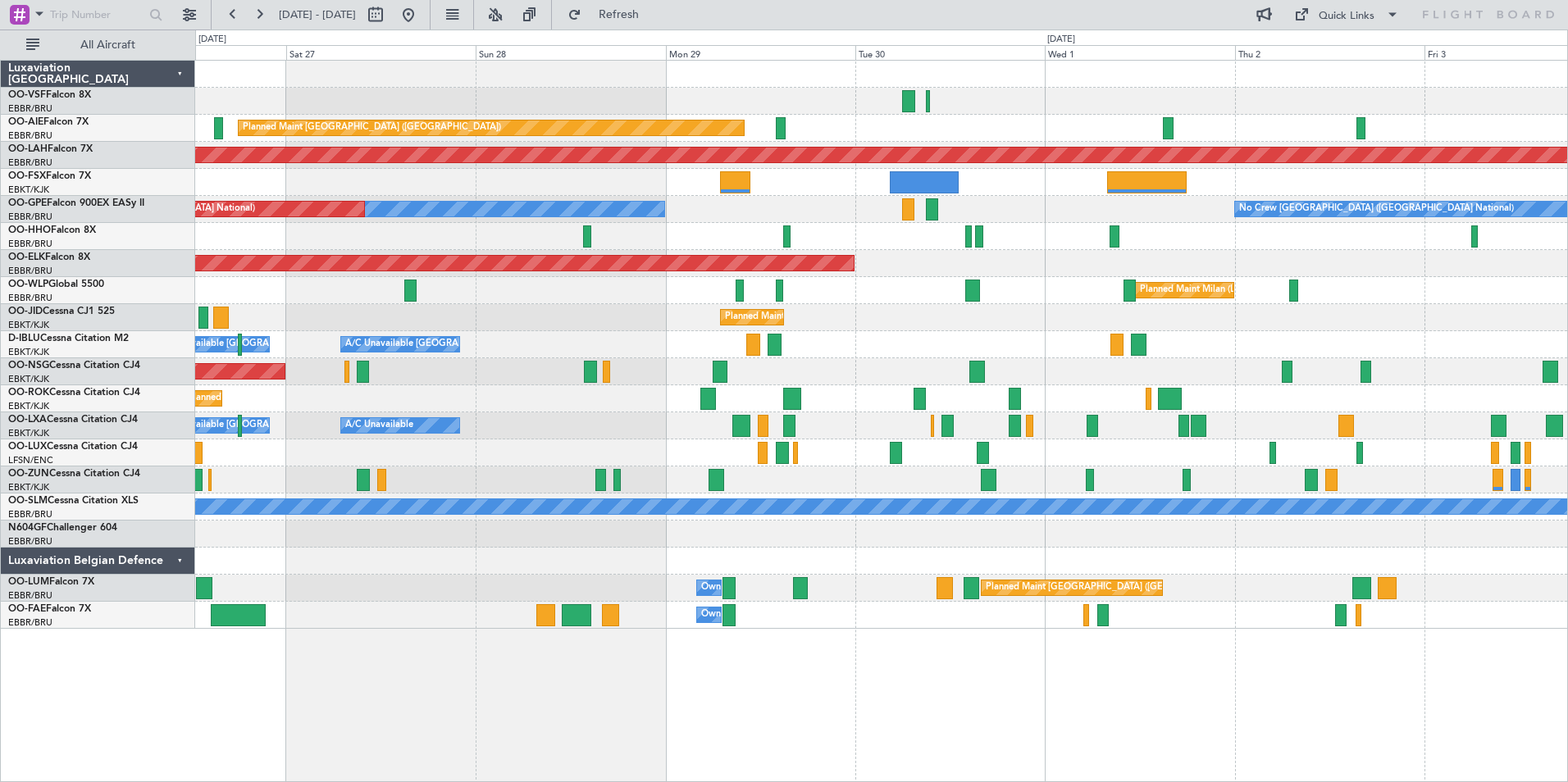
click at [1074, 311] on div "Planned Maint [GEOGRAPHIC_DATA] ([GEOGRAPHIC_DATA]) Unplanned Maint Amsterdam (…" at bounding box center [881, 344] width 1372 height 568
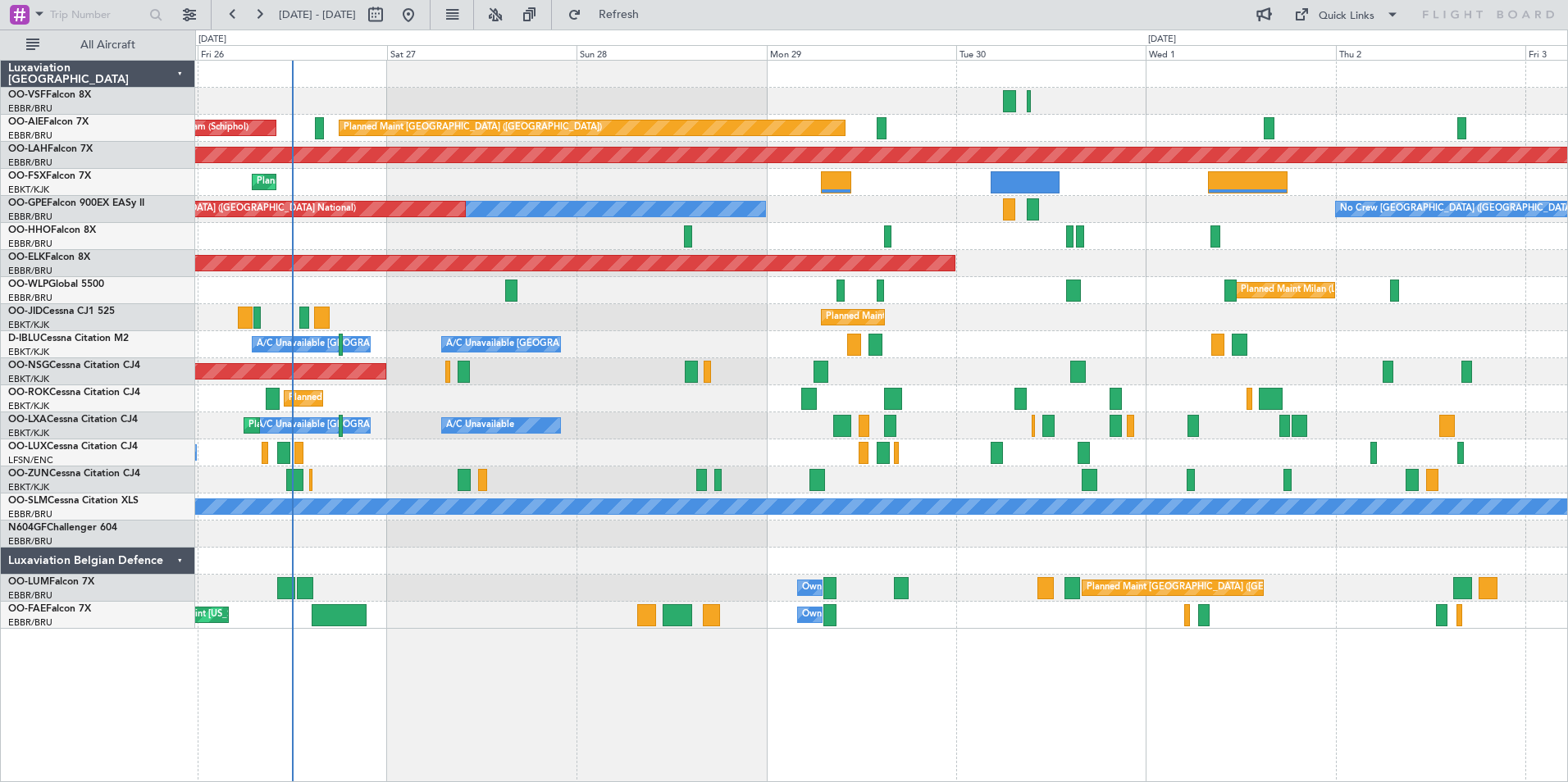
click at [616, 313] on div "Planned Maint [GEOGRAPHIC_DATA] ([GEOGRAPHIC_DATA]) Unplanned Maint Amsterdam (…" at bounding box center [881, 344] width 1372 height 568
